Goal: Ask a question

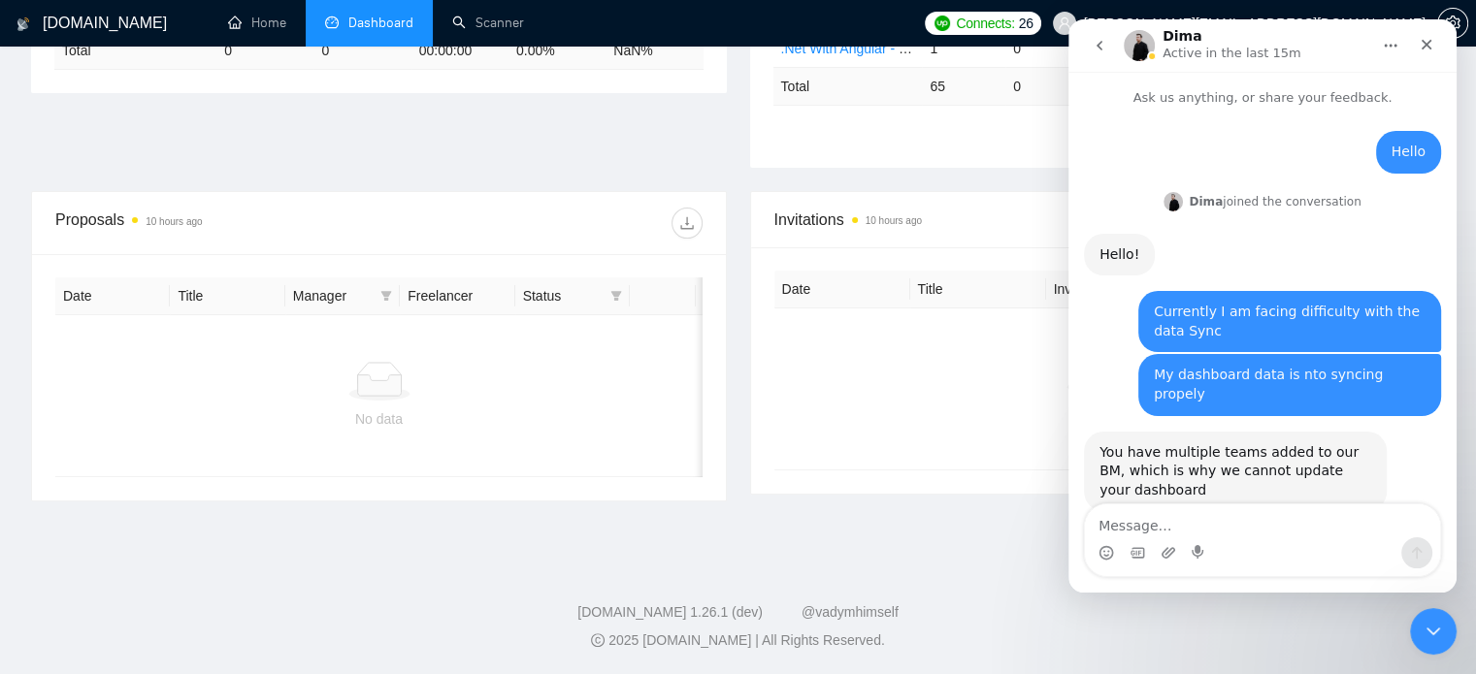
scroll to position [2, 0]
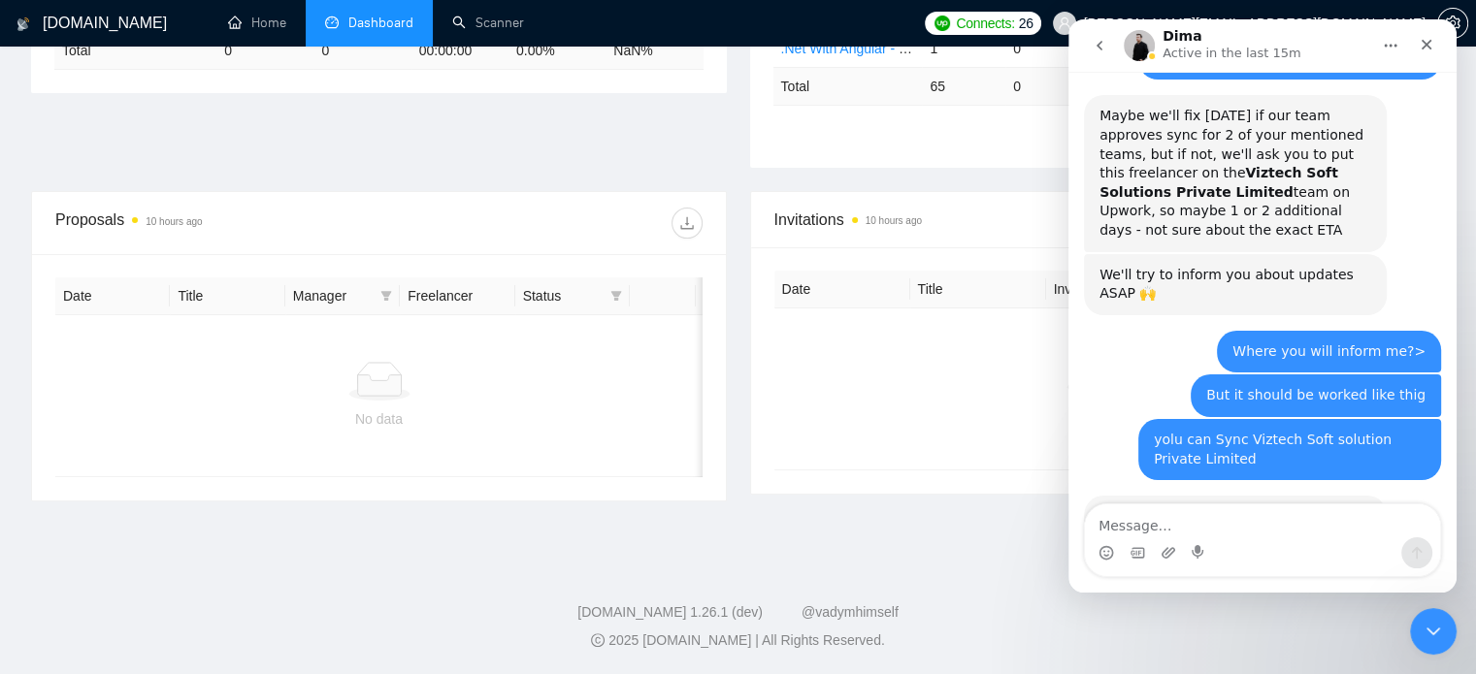
click at [1204, 515] on textarea "Message…" at bounding box center [1262, 521] width 355 height 33
click at [1203, 523] on textarea "Message…" at bounding box center [1262, 521] width 355 height 33
type textarea "ok"
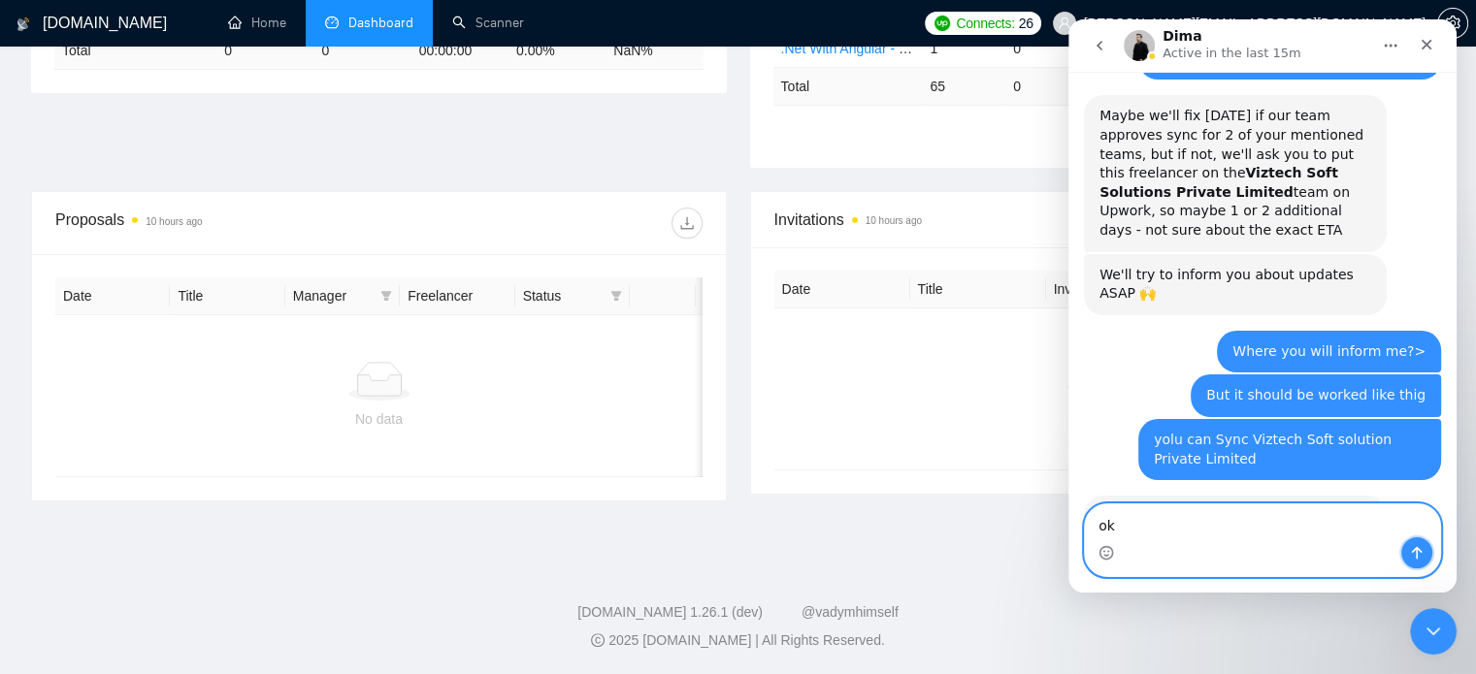
click at [1410, 550] on icon "Send a message…" at bounding box center [1417, 553] width 16 height 16
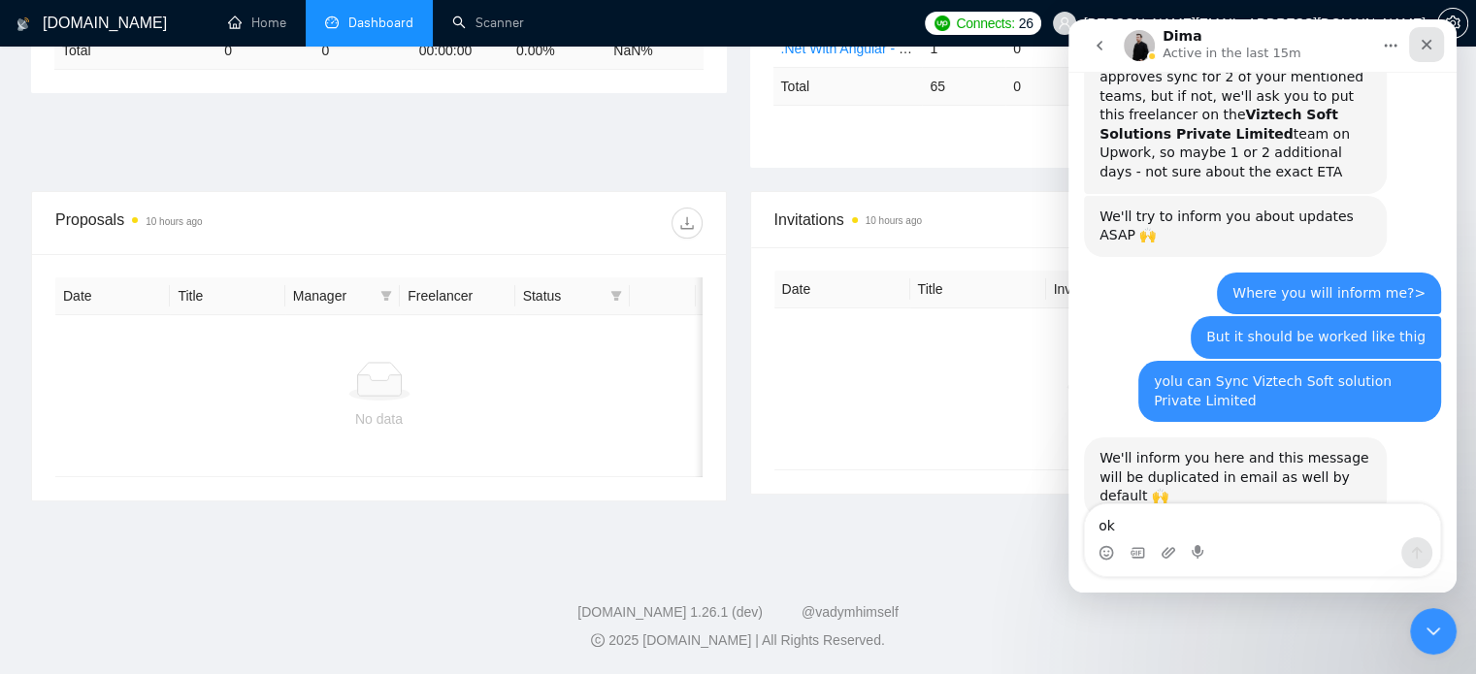
click at [1432, 46] on icon "Close" at bounding box center [1426, 45] width 16 height 16
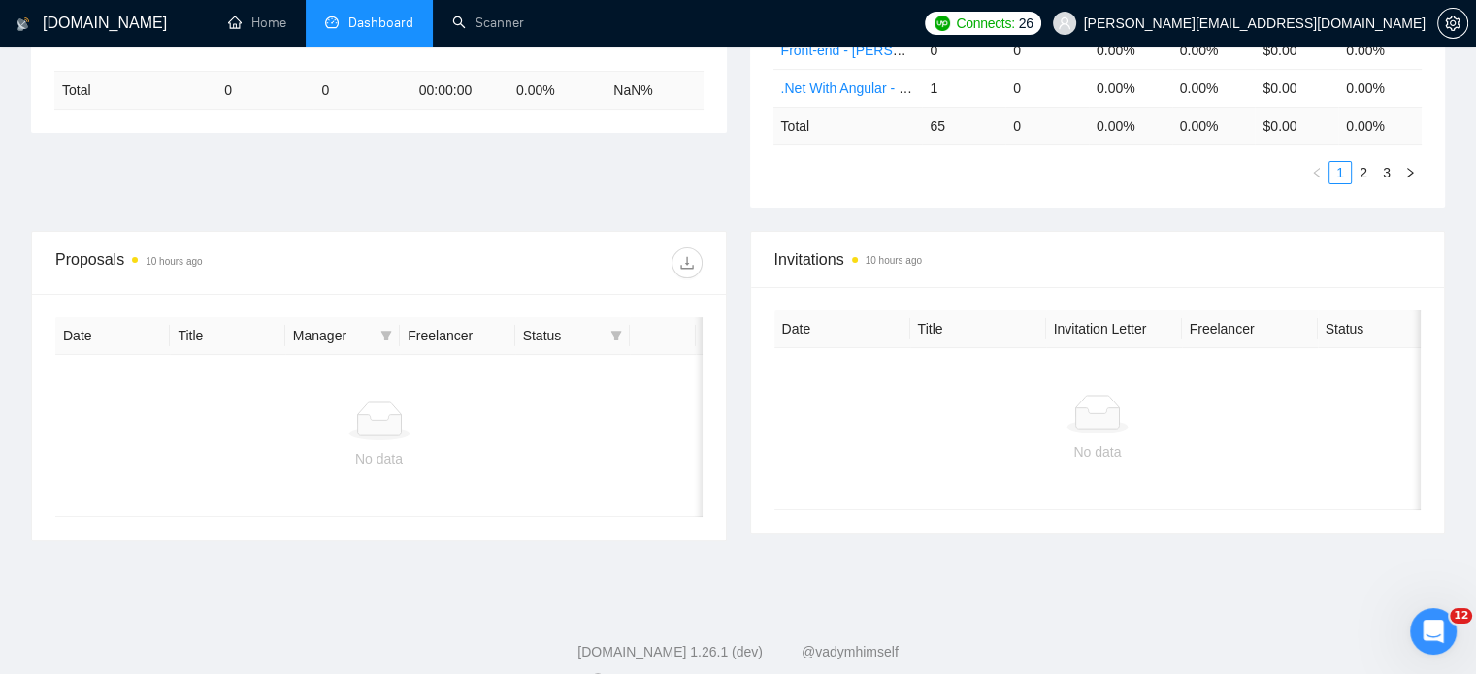
scroll to position [493, 0]
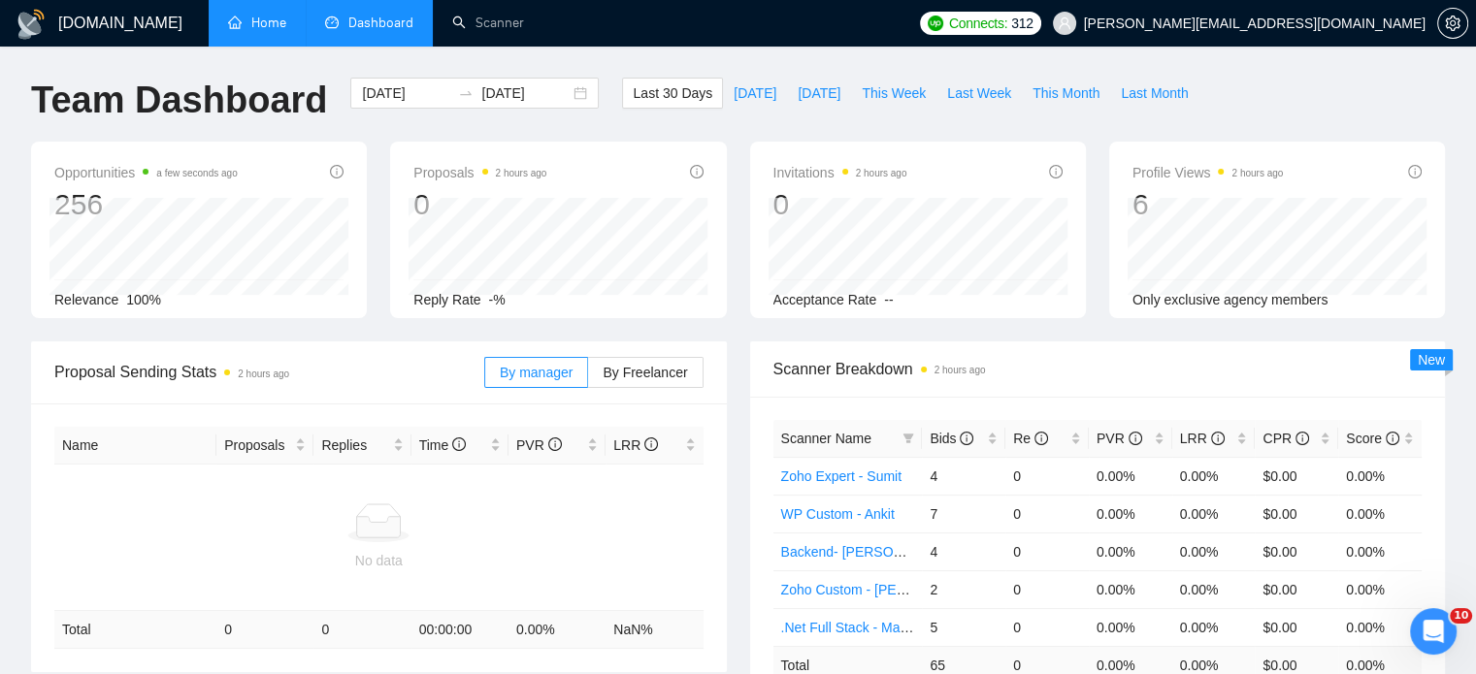
click at [252, 26] on link "Home" at bounding box center [257, 23] width 58 height 16
